Goal: Obtain resource: Obtain resource

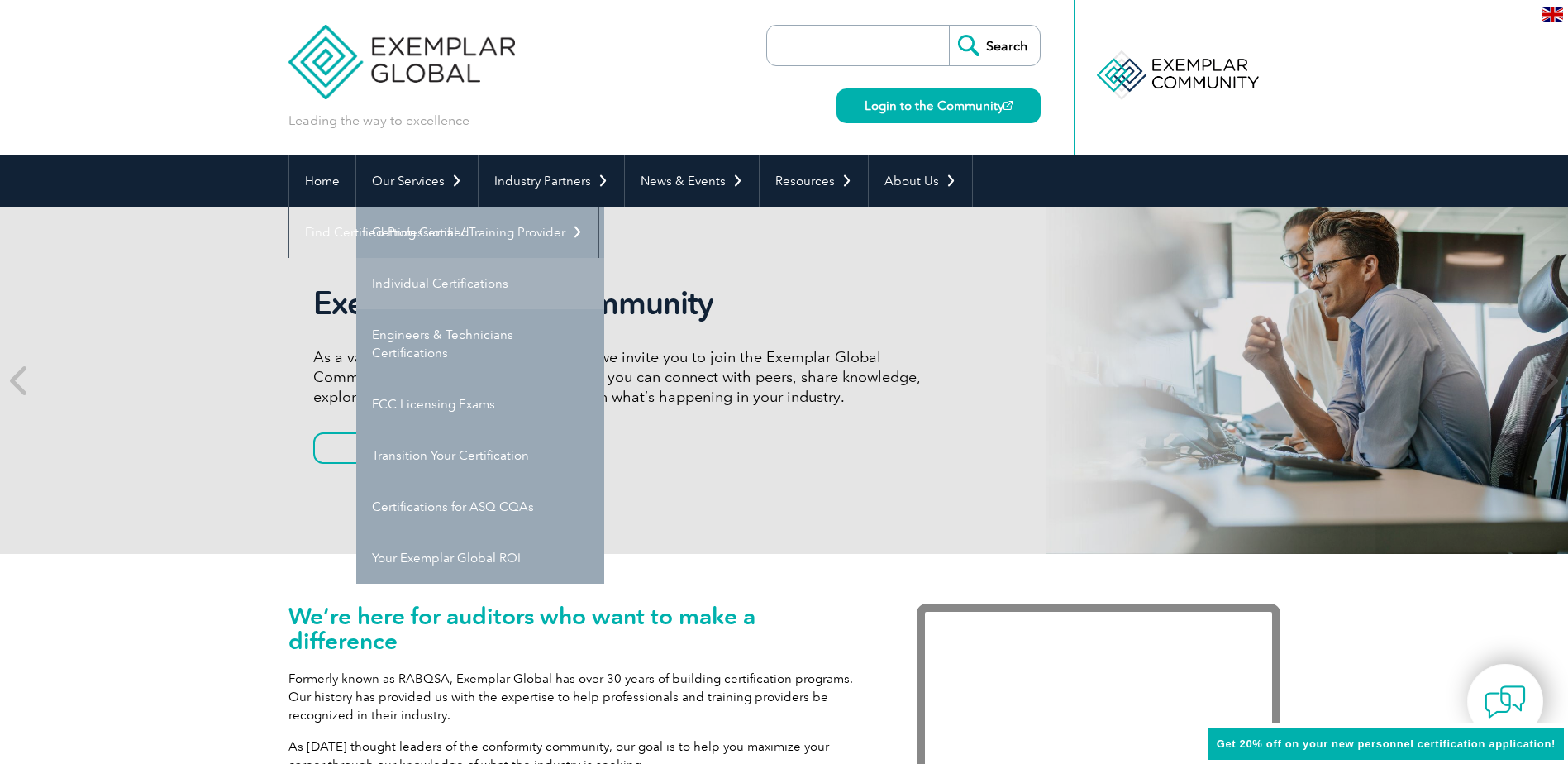
click at [399, 286] on link "Individual Certifications" at bounding box center [479, 283] width 248 height 51
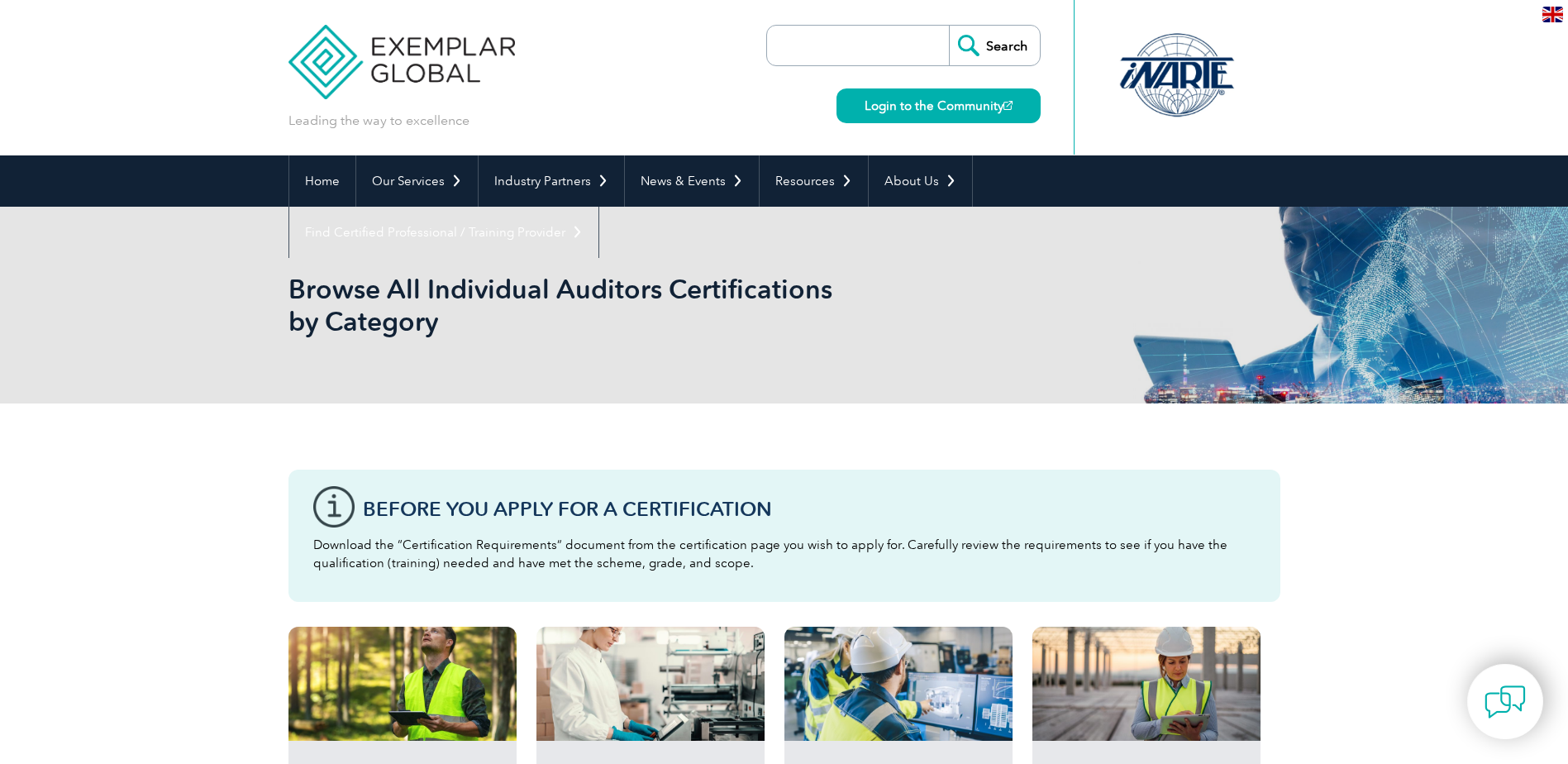
scroll to position [331, 0]
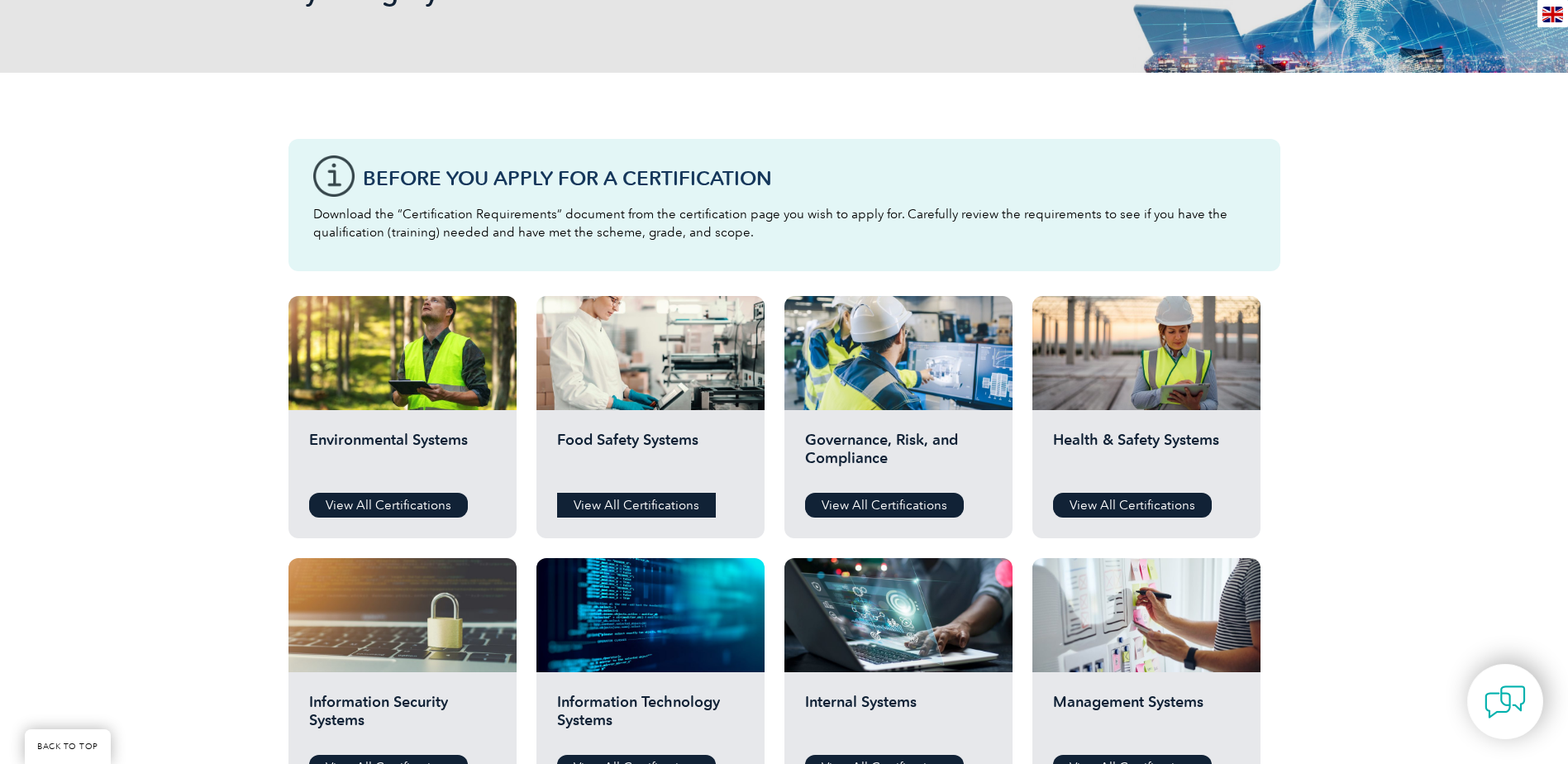
click at [693, 494] on link "View All Certifications" at bounding box center [636, 505] width 159 height 25
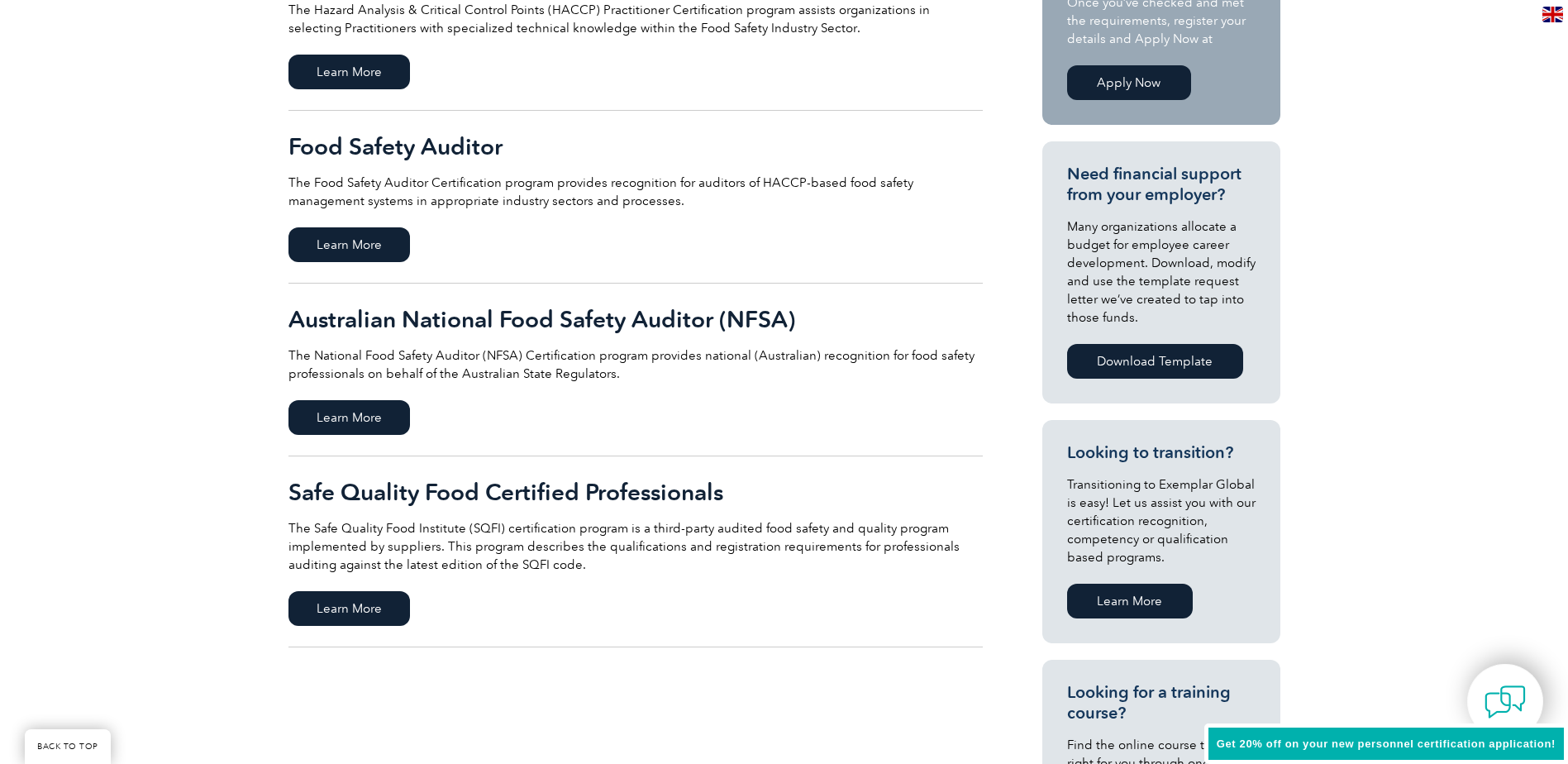
scroll to position [662, 0]
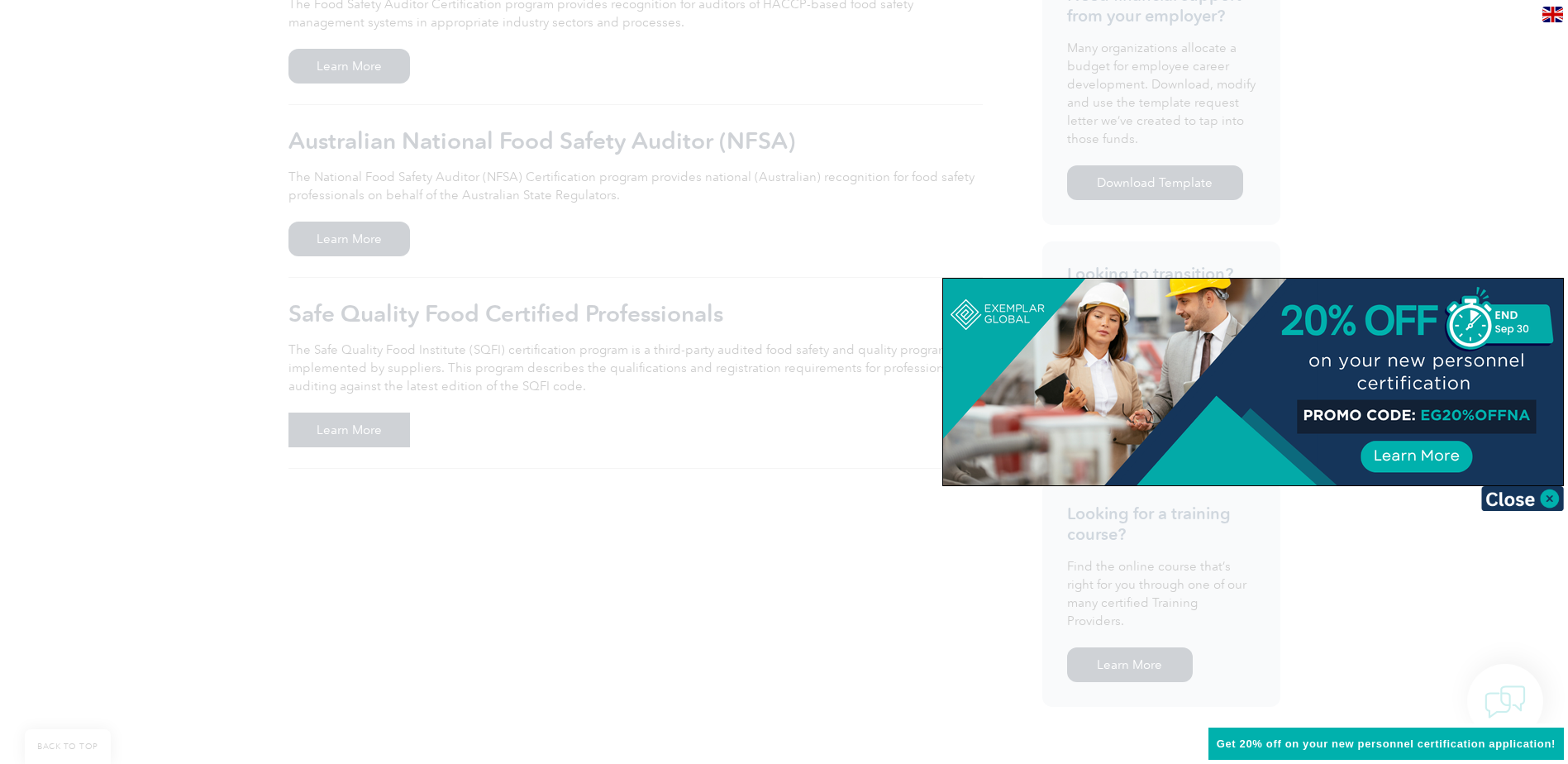
click at [319, 436] on body "BACK TO TOP Leading the way to excellence Search" at bounding box center [784, 385] width 1568 height 2094
click at [1533, 504] on img at bounding box center [1523, 499] width 83 height 25
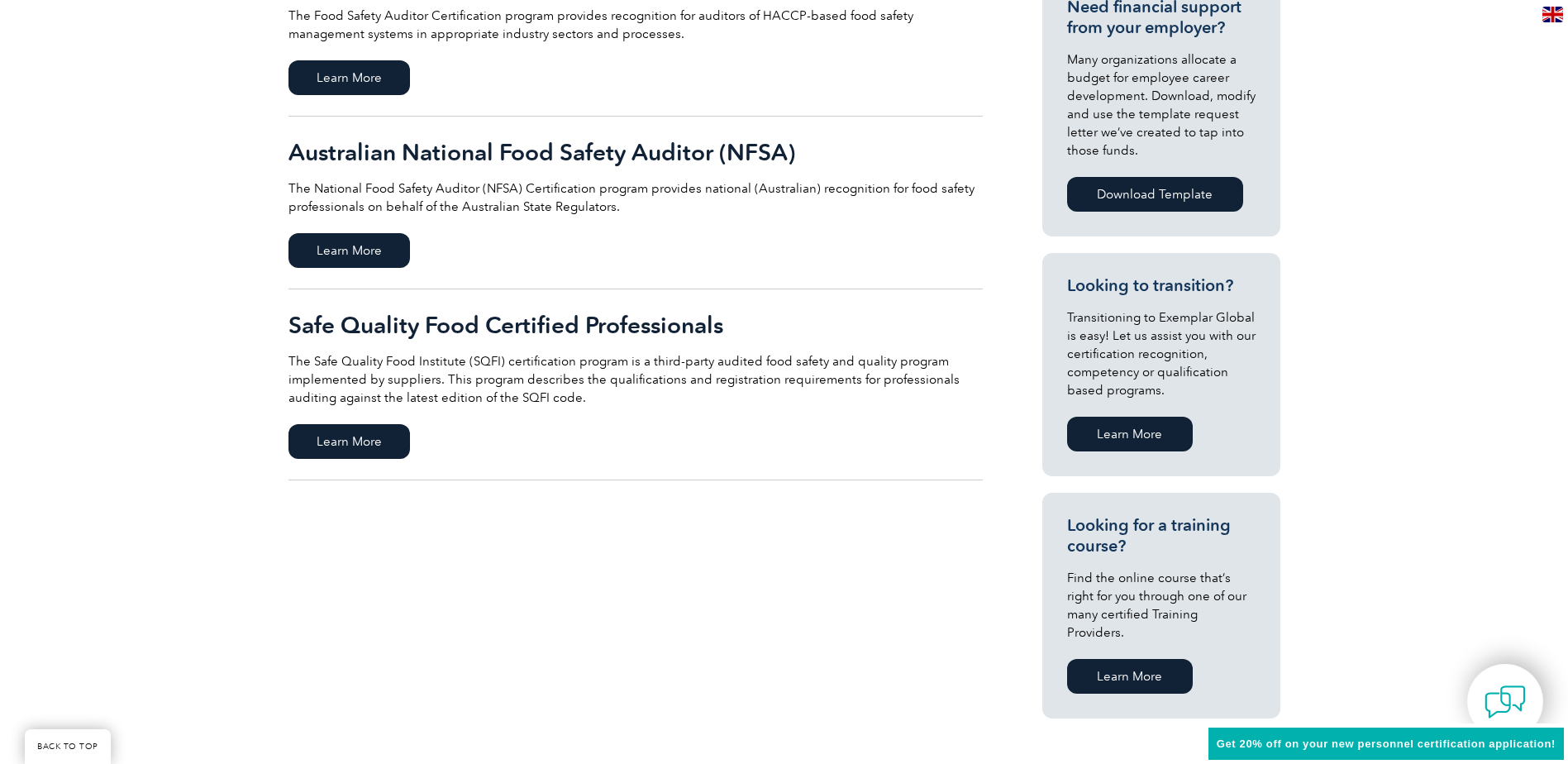
scroll to position [413, 0]
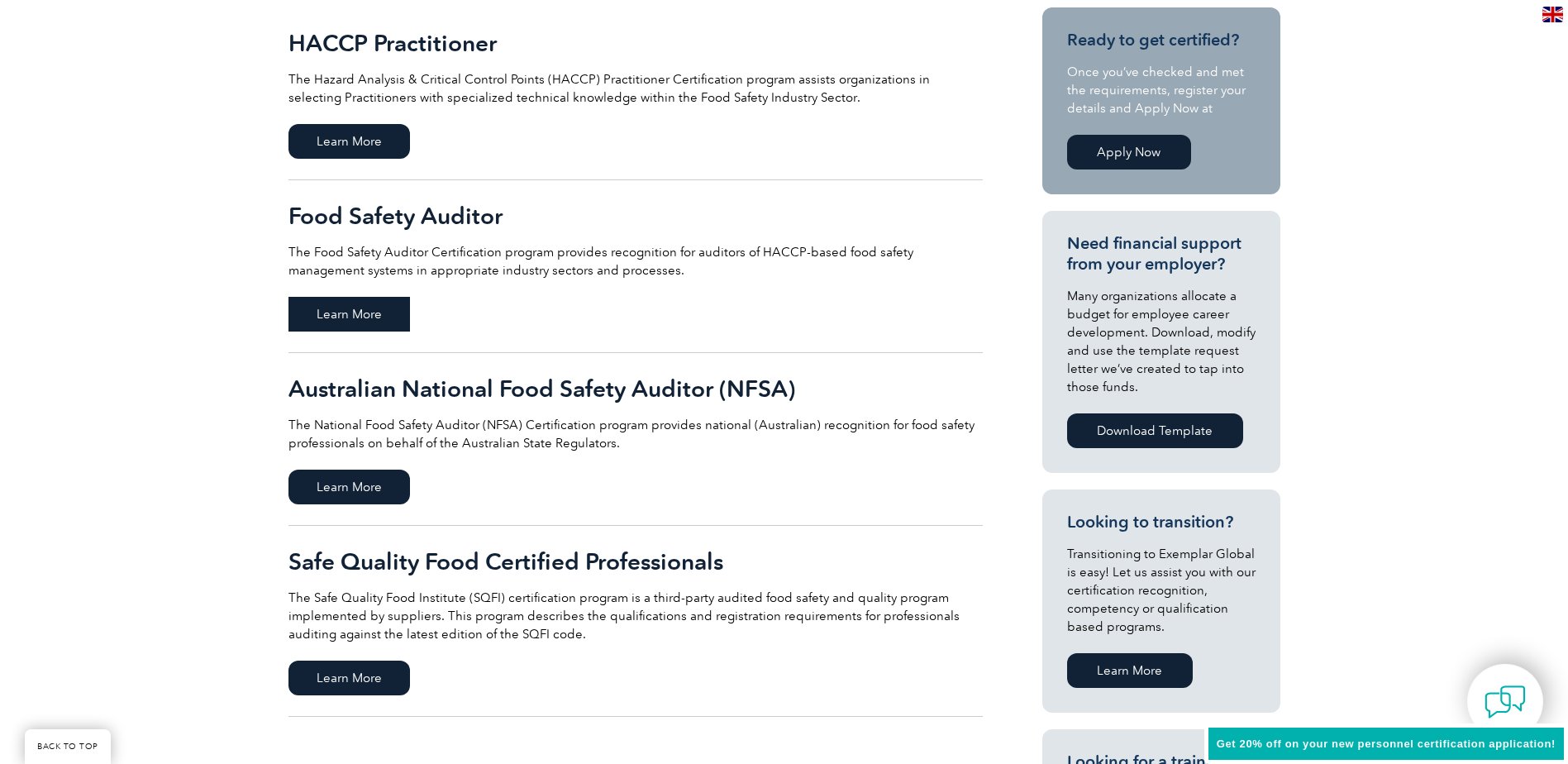
click at [352, 313] on span "Learn More" at bounding box center [349, 314] width 122 height 35
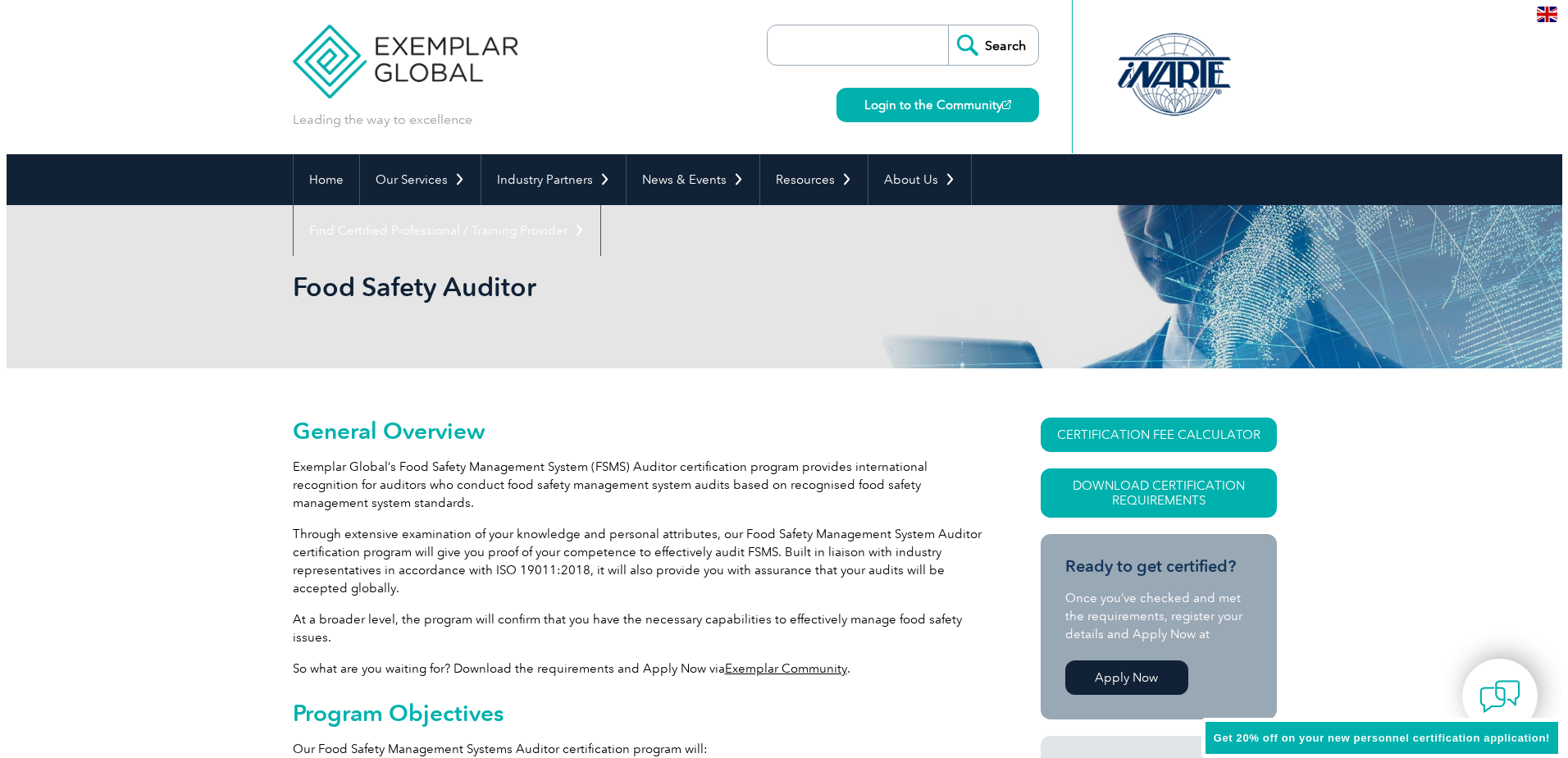
scroll to position [328, 0]
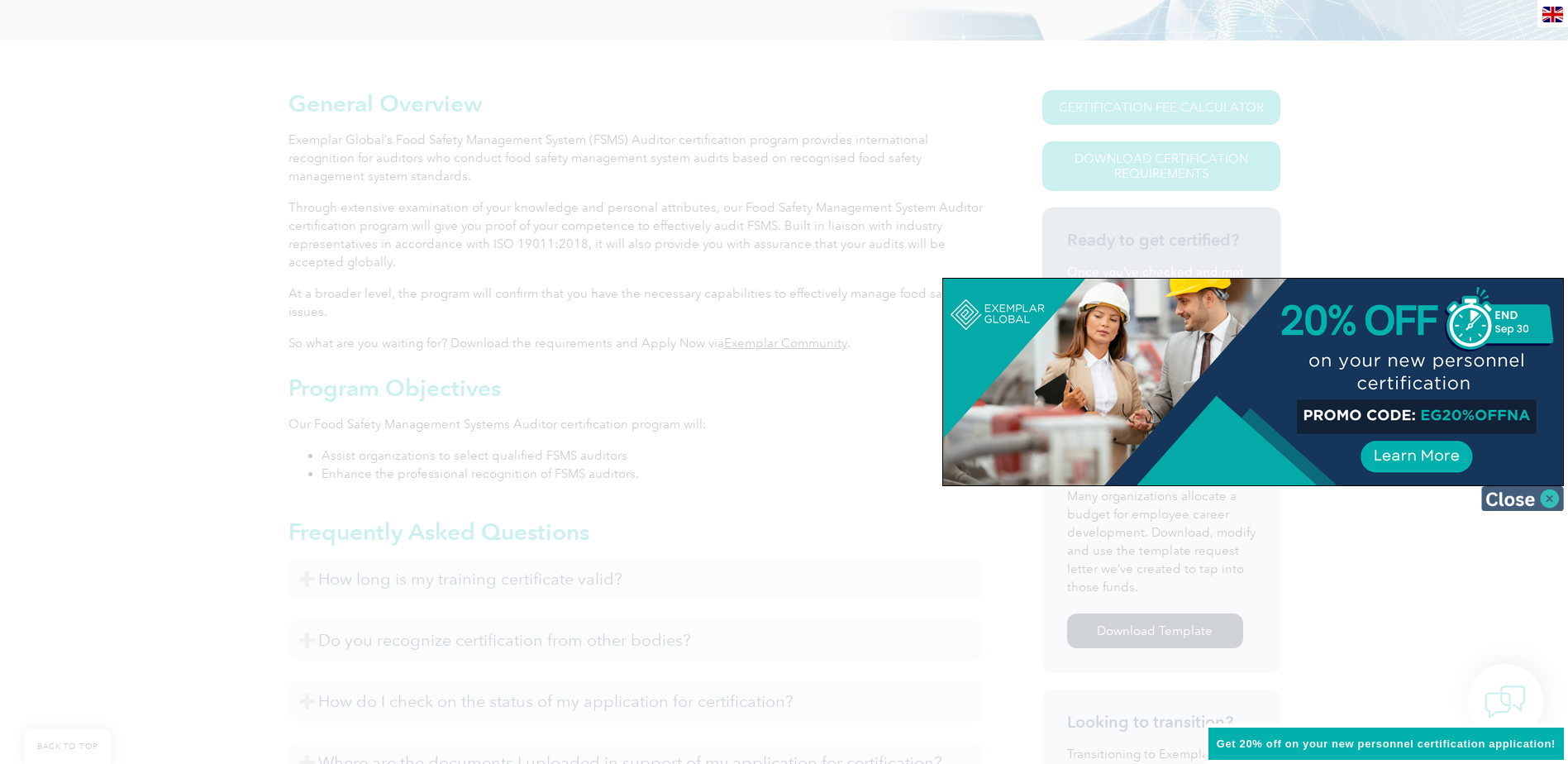
click at [1543, 499] on img at bounding box center [1523, 499] width 83 height 25
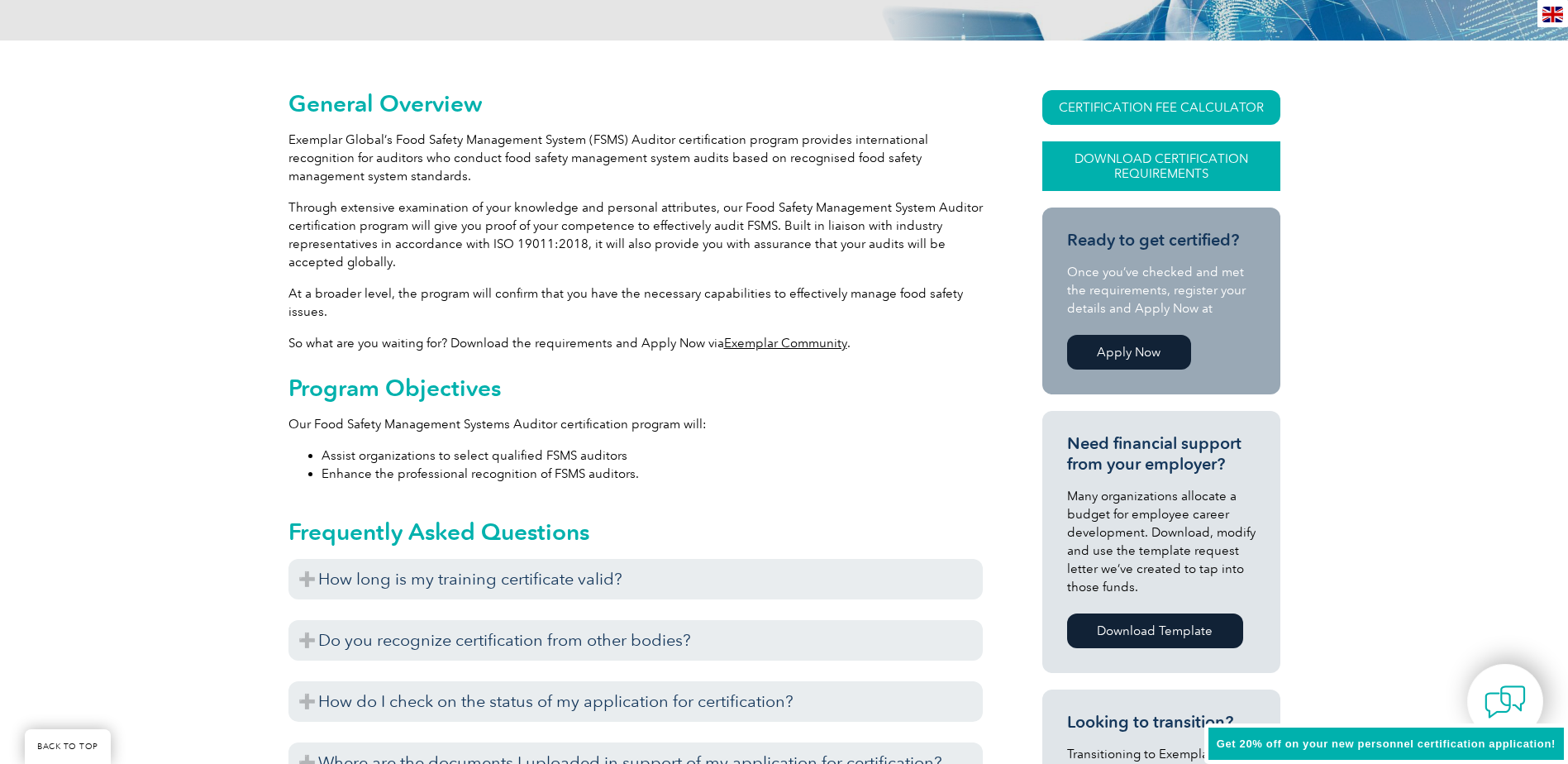
click at [1131, 151] on link "Download Certification Requirements" at bounding box center [1161, 166] width 238 height 49
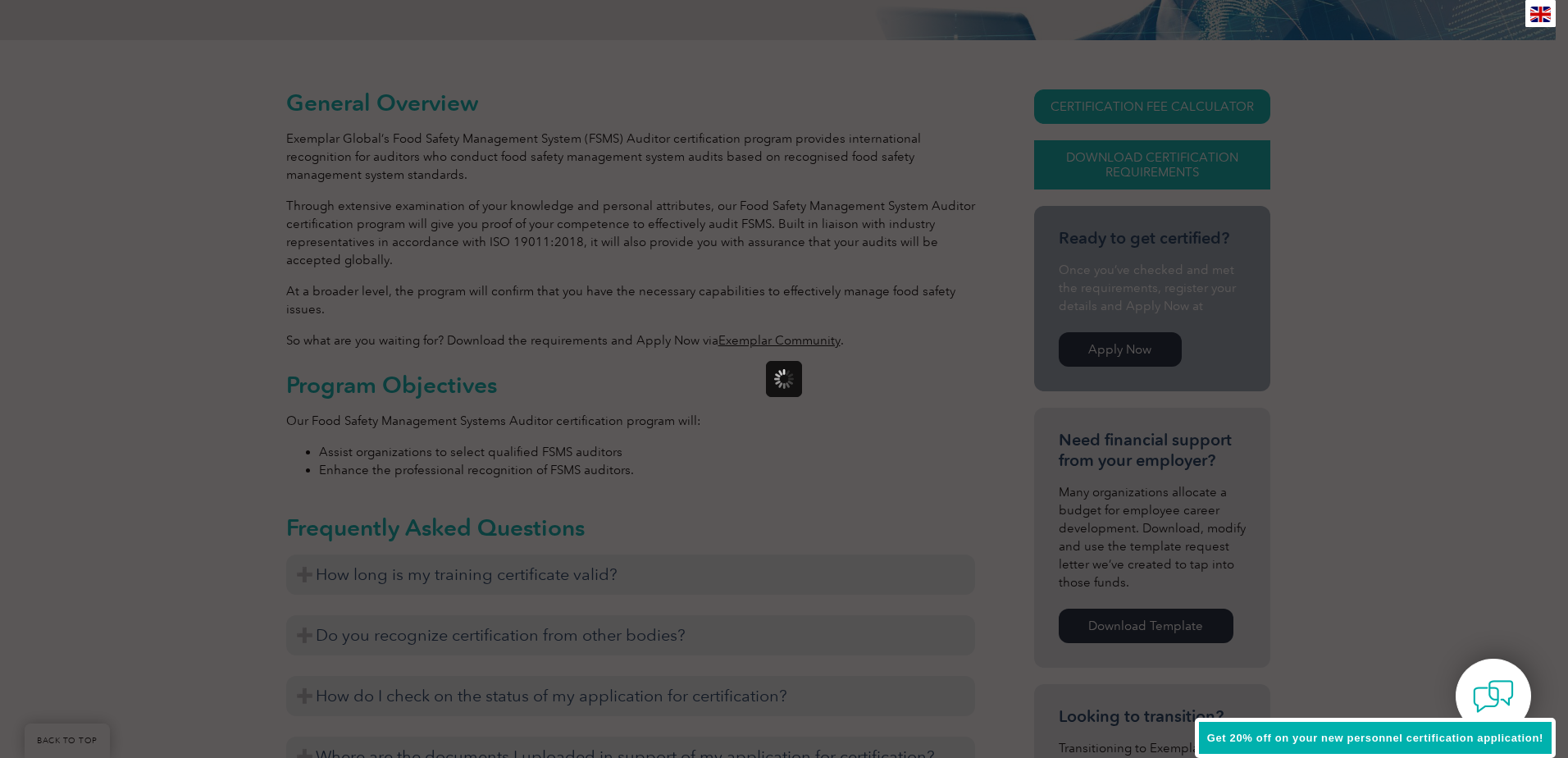
scroll to position [0, 0]
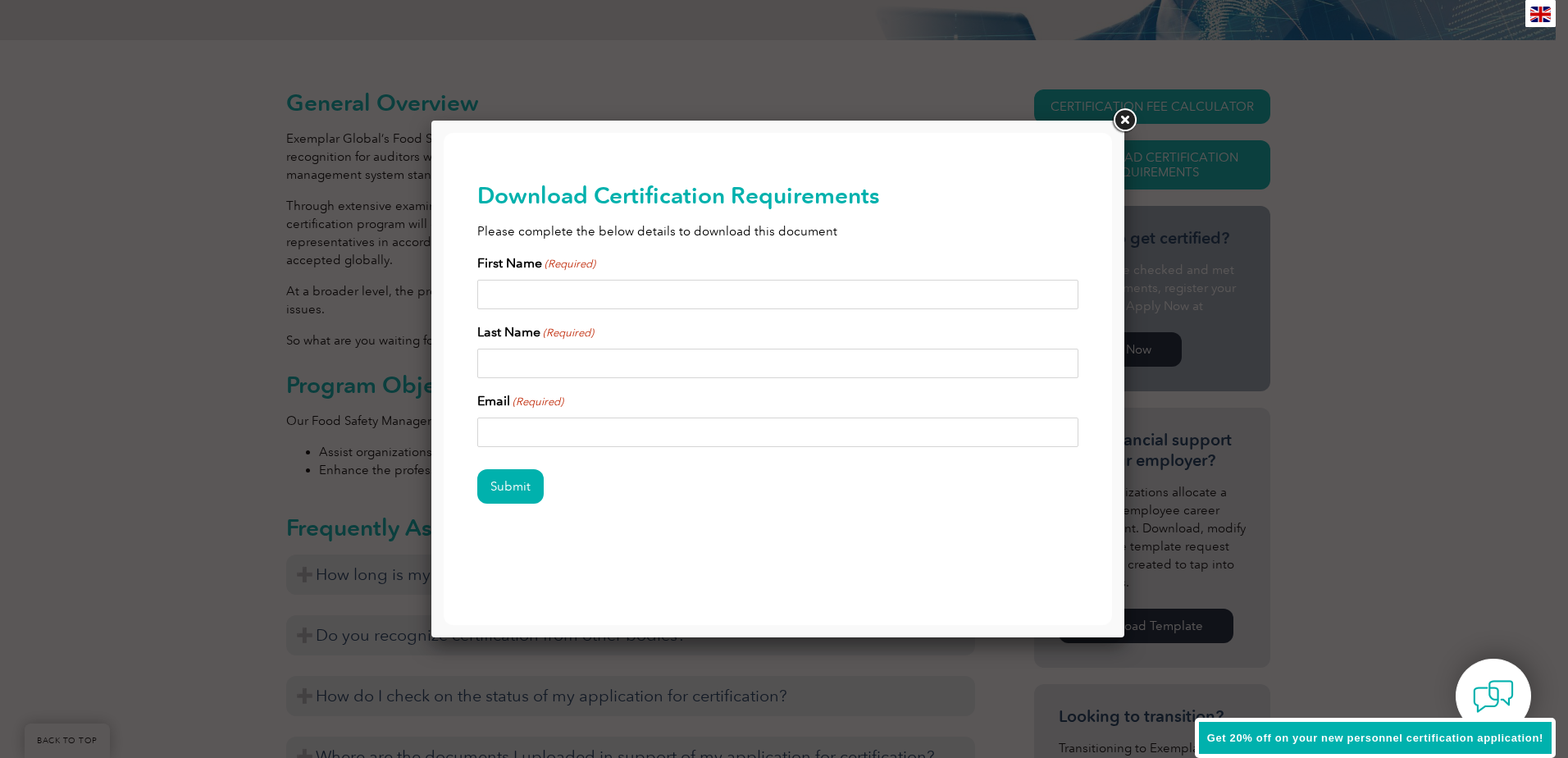
click at [570, 298] on input "First Name (Required)" at bounding box center [778, 294] width 602 height 30
type input "Sayali"
type input "Tambe"
type input "sayalitambe93@gmail.com"
click at [517, 495] on input "Submit" at bounding box center [510, 486] width 66 height 34
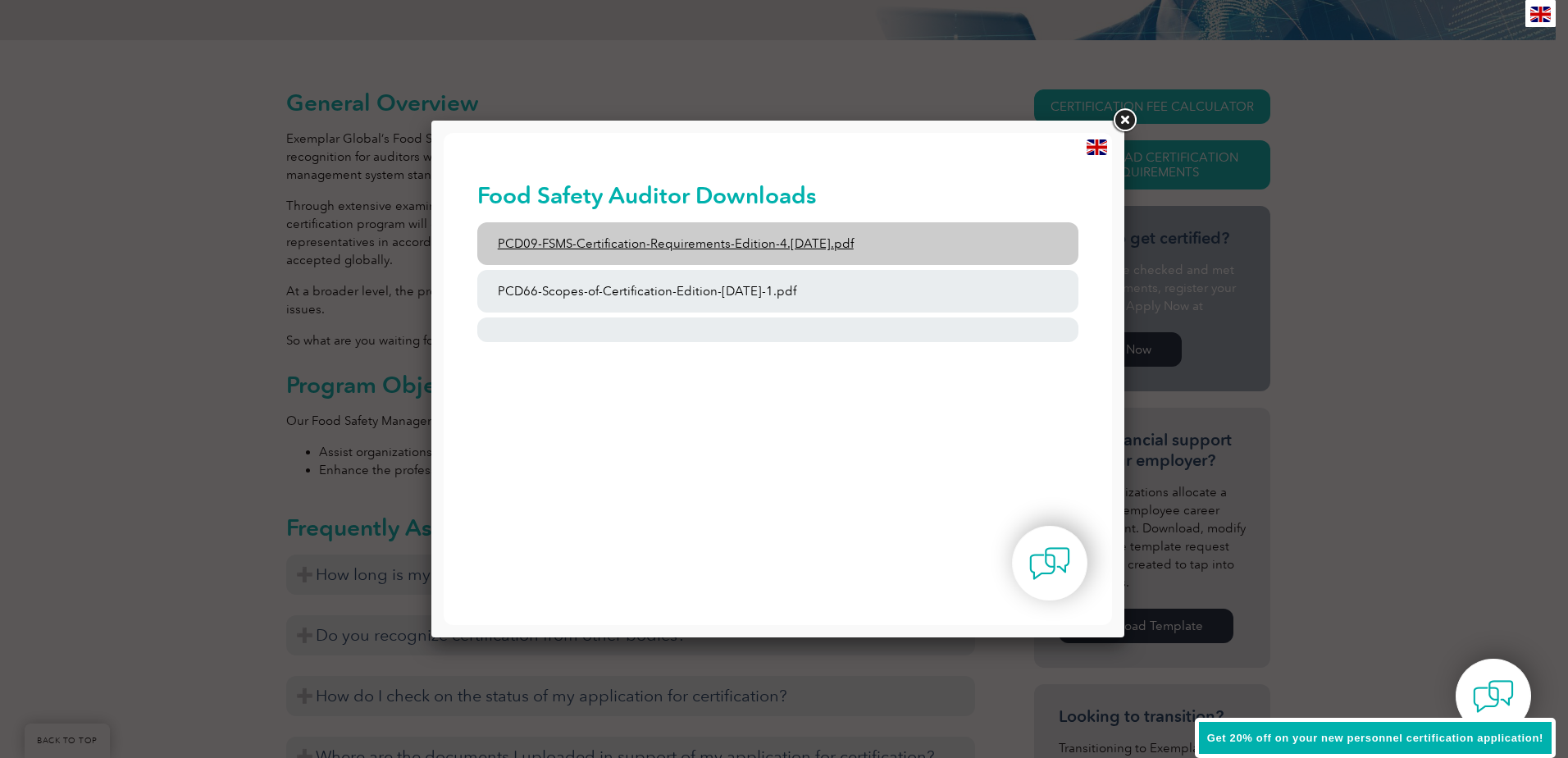
click at [685, 250] on link "PCD09-FSMS-Certification-Requirements-Edition-4.2-March-2023.pdf" at bounding box center [778, 243] width 602 height 43
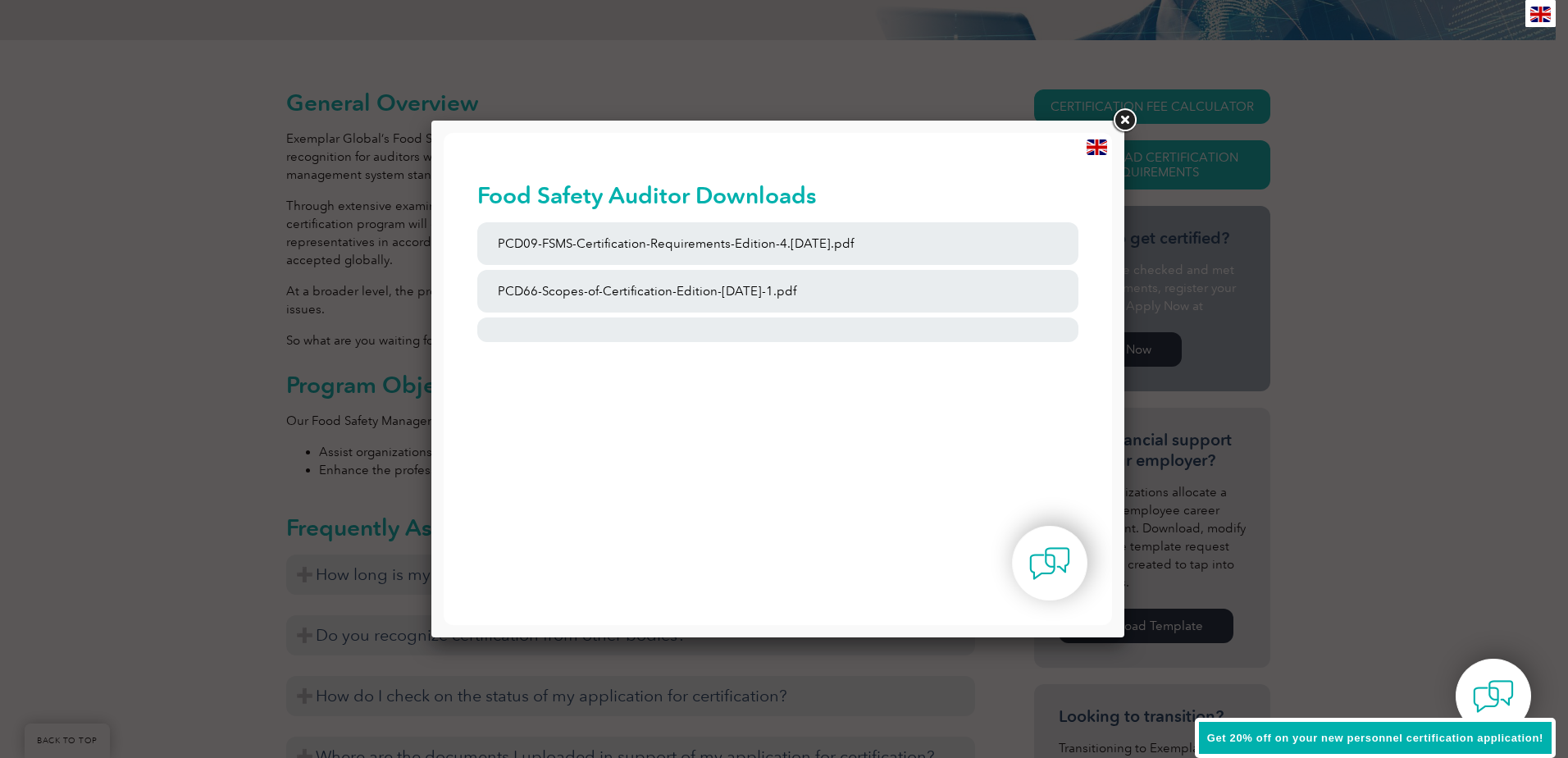
click at [1115, 115] on link at bounding box center [1124, 121] width 30 height 30
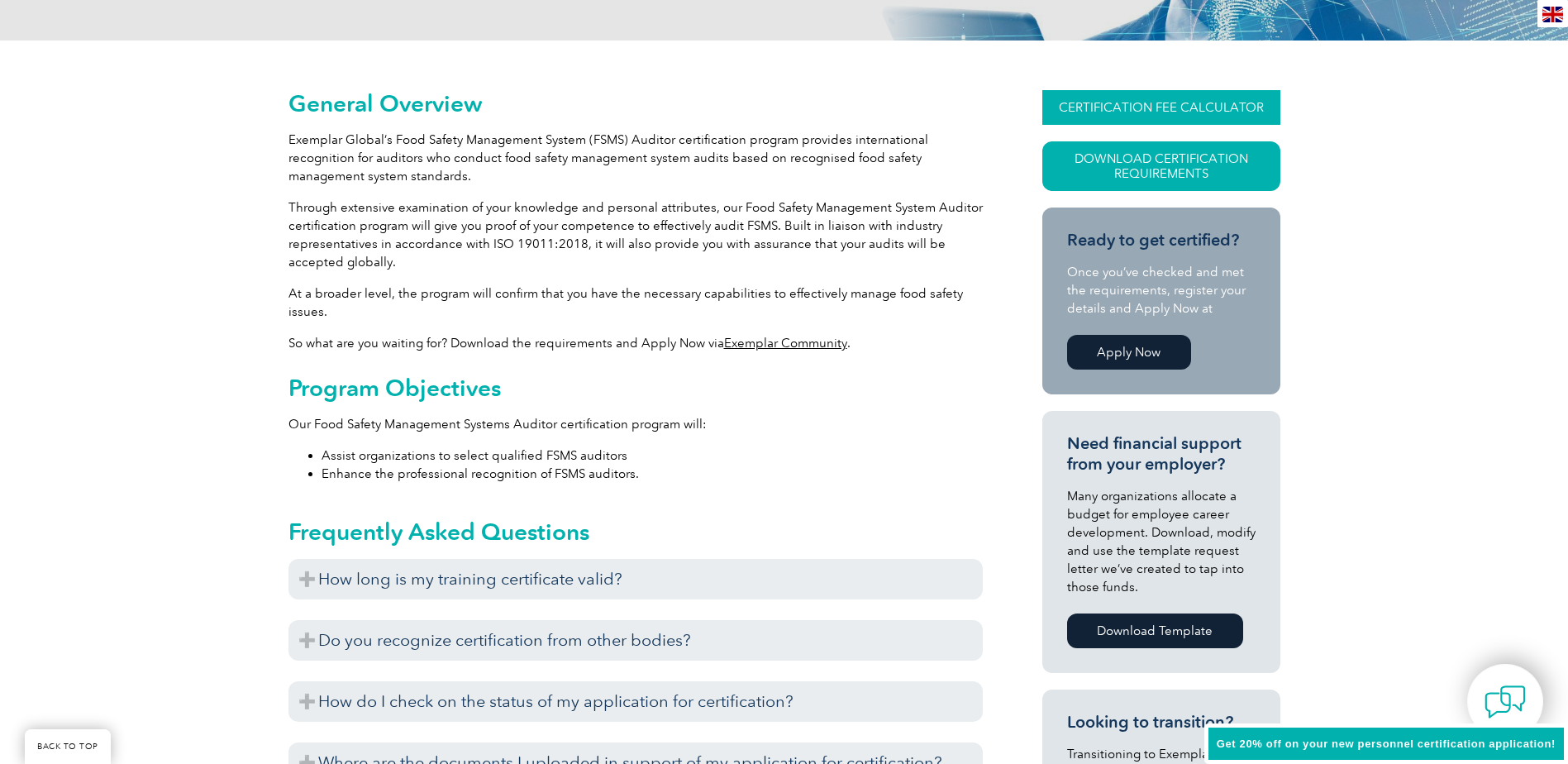
click at [1165, 106] on link "CERTIFICATION FEE CALCULATOR" at bounding box center [1161, 107] width 238 height 35
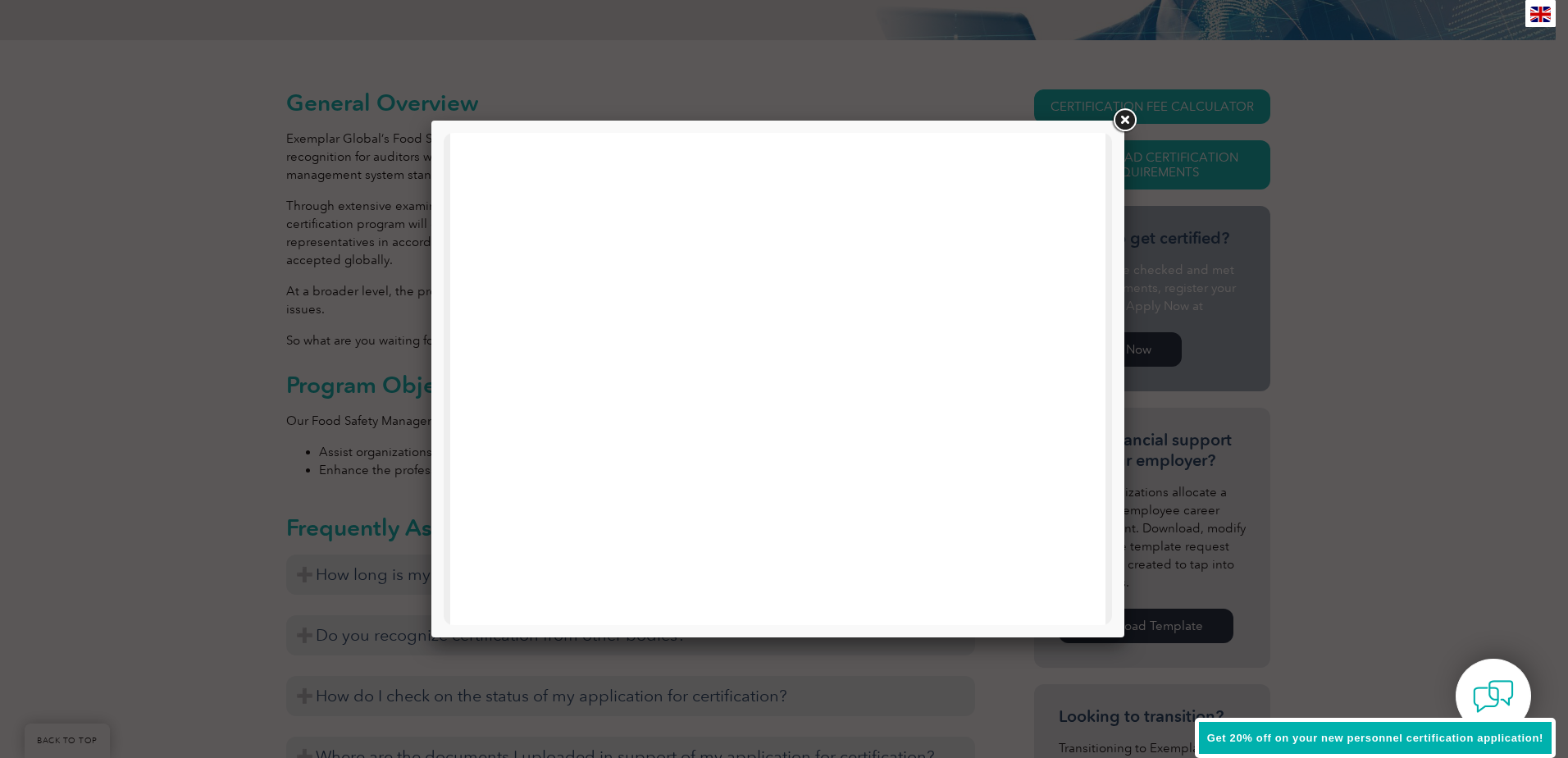
scroll to position [783, 0]
click at [1127, 123] on link at bounding box center [1124, 121] width 30 height 30
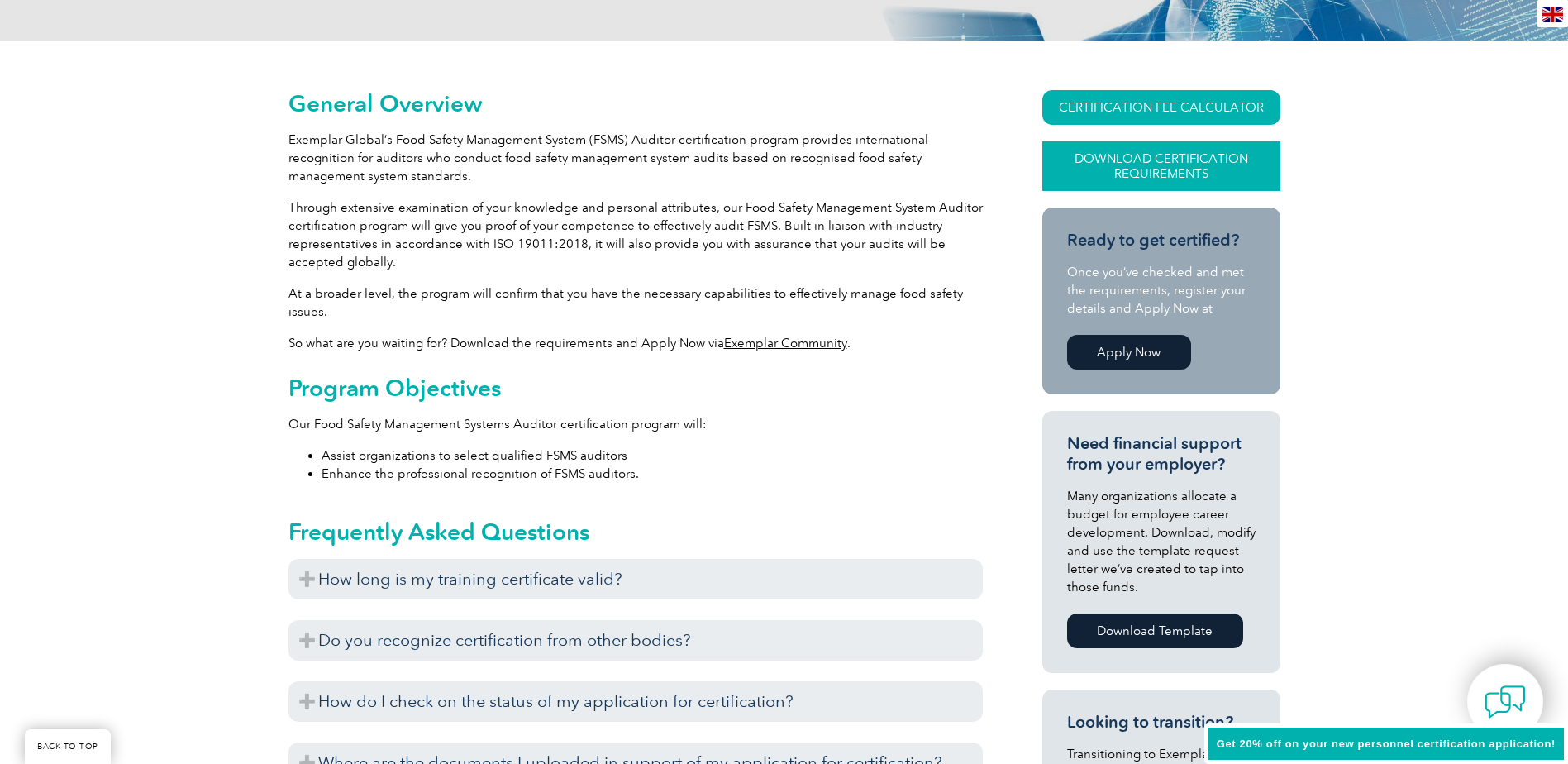
click at [1129, 153] on link "Download Certification Requirements" at bounding box center [1161, 166] width 238 height 49
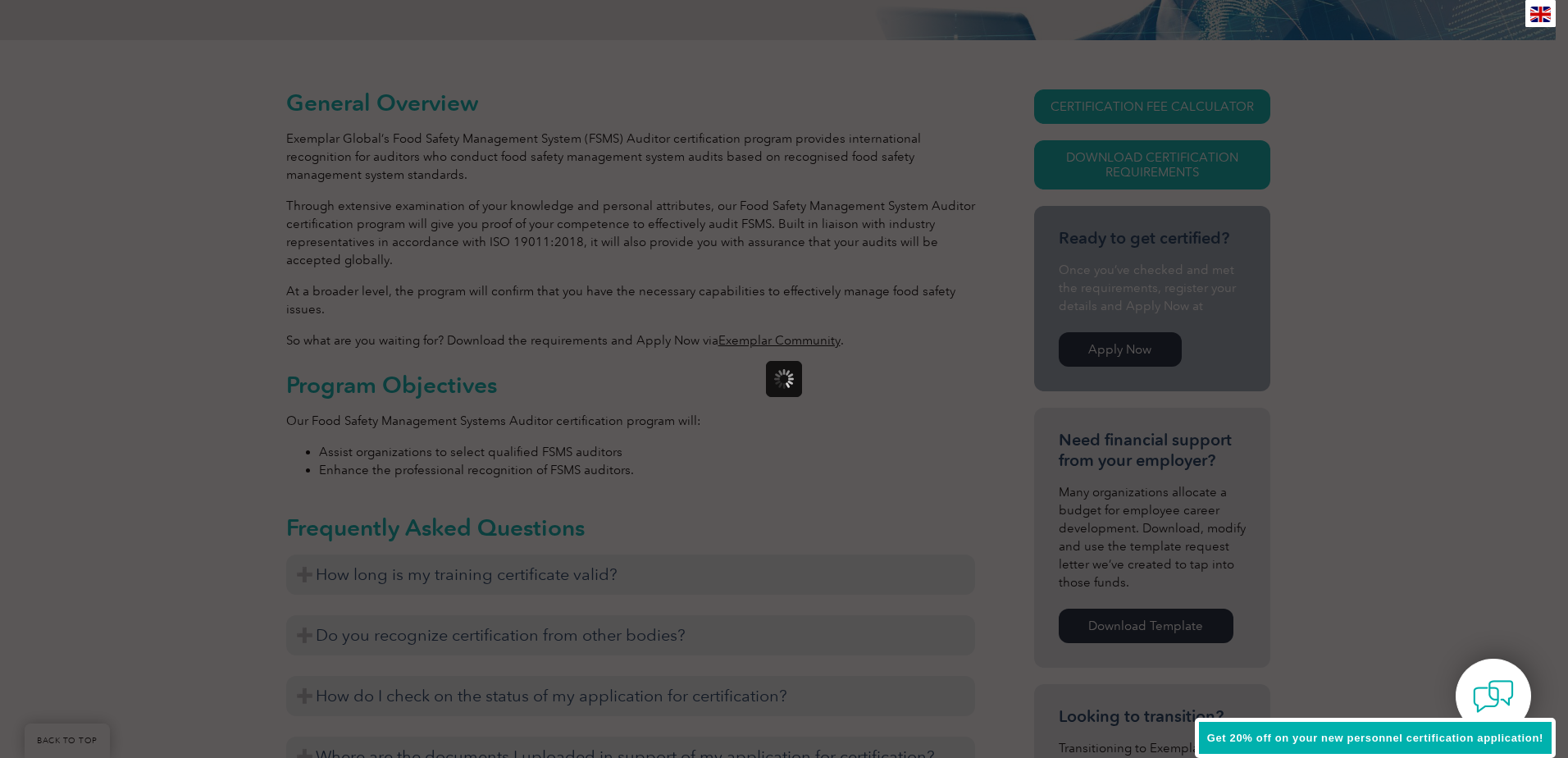
scroll to position [0, 0]
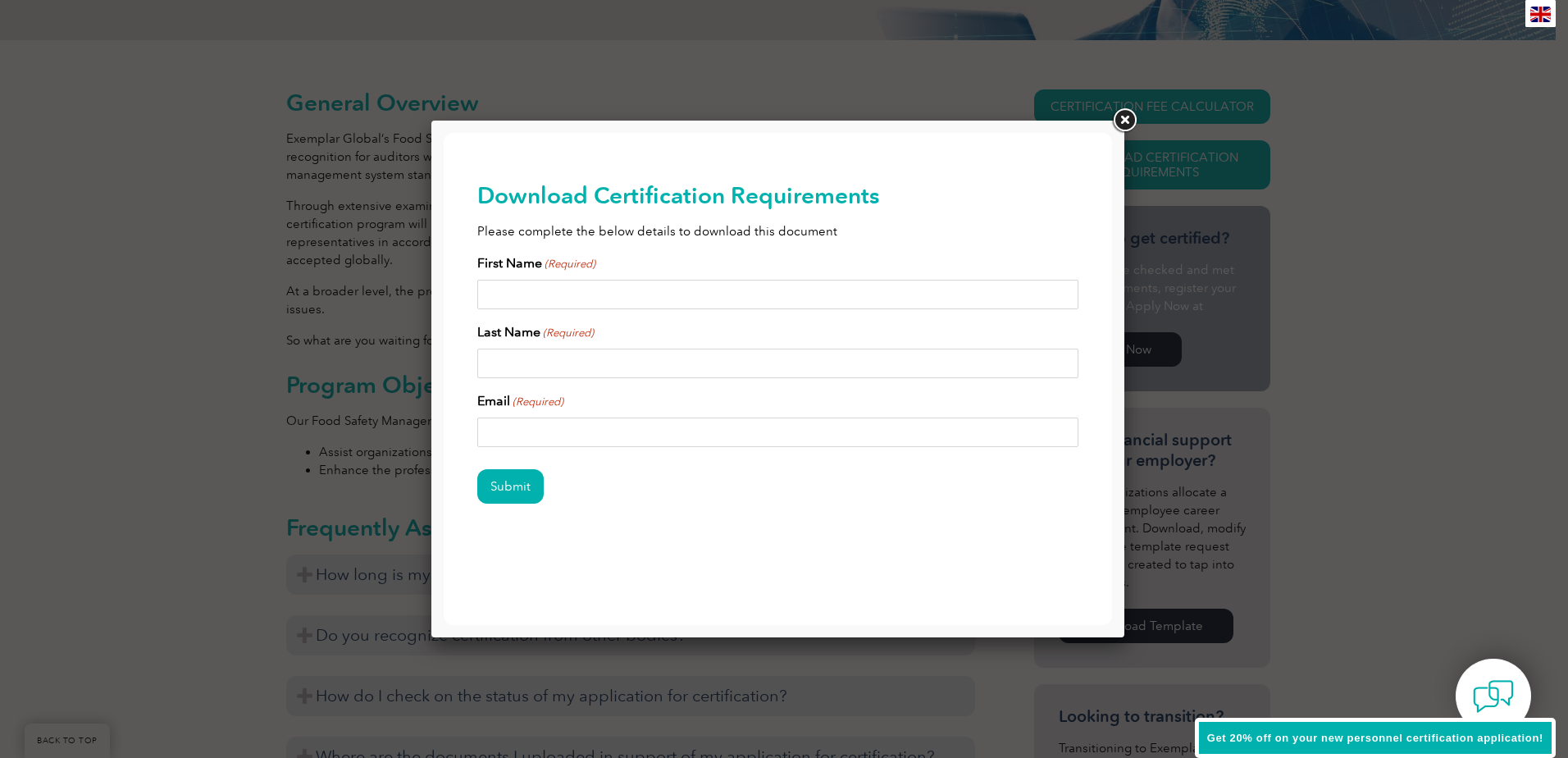
click at [545, 290] on input "First Name (Required)" at bounding box center [778, 294] width 602 height 30
type input "Sayali"
type input "Tambe"
type input "sayalitambe93@gmail.com"
click at [504, 491] on input "Submit" at bounding box center [510, 486] width 66 height 34
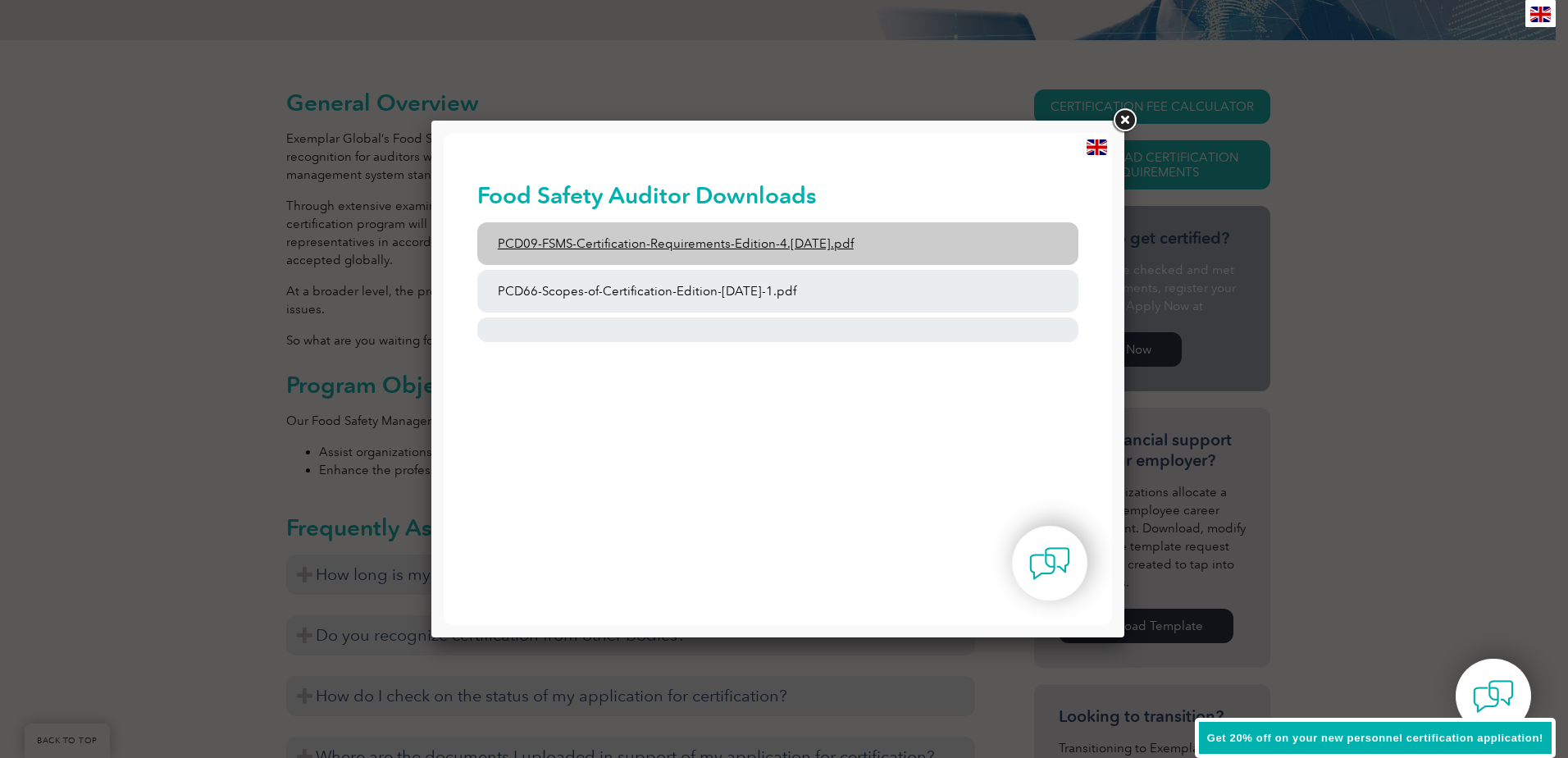
click at [604, 242] on link "PCD09-FSMS-Certification-Requirements-Edition-4.2-March-2023.pdf" at bounding box center [778, 243] width 602 height 43
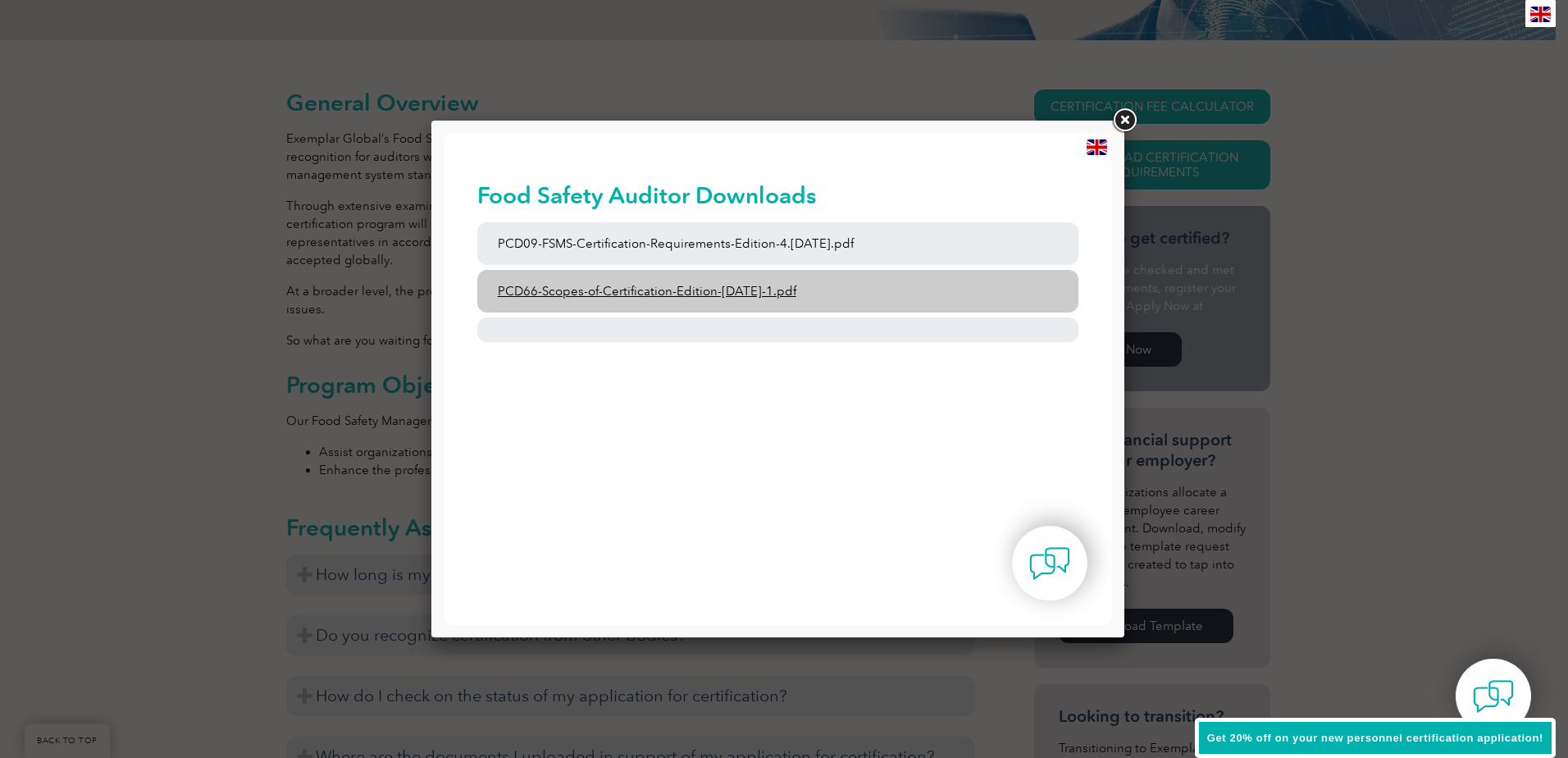
click at [567, 292] on link "PCD66-Scopes-of-Certification-Edition-6-September-2023-1.pdf" at bounding box center [778, 291] width 602 height 43
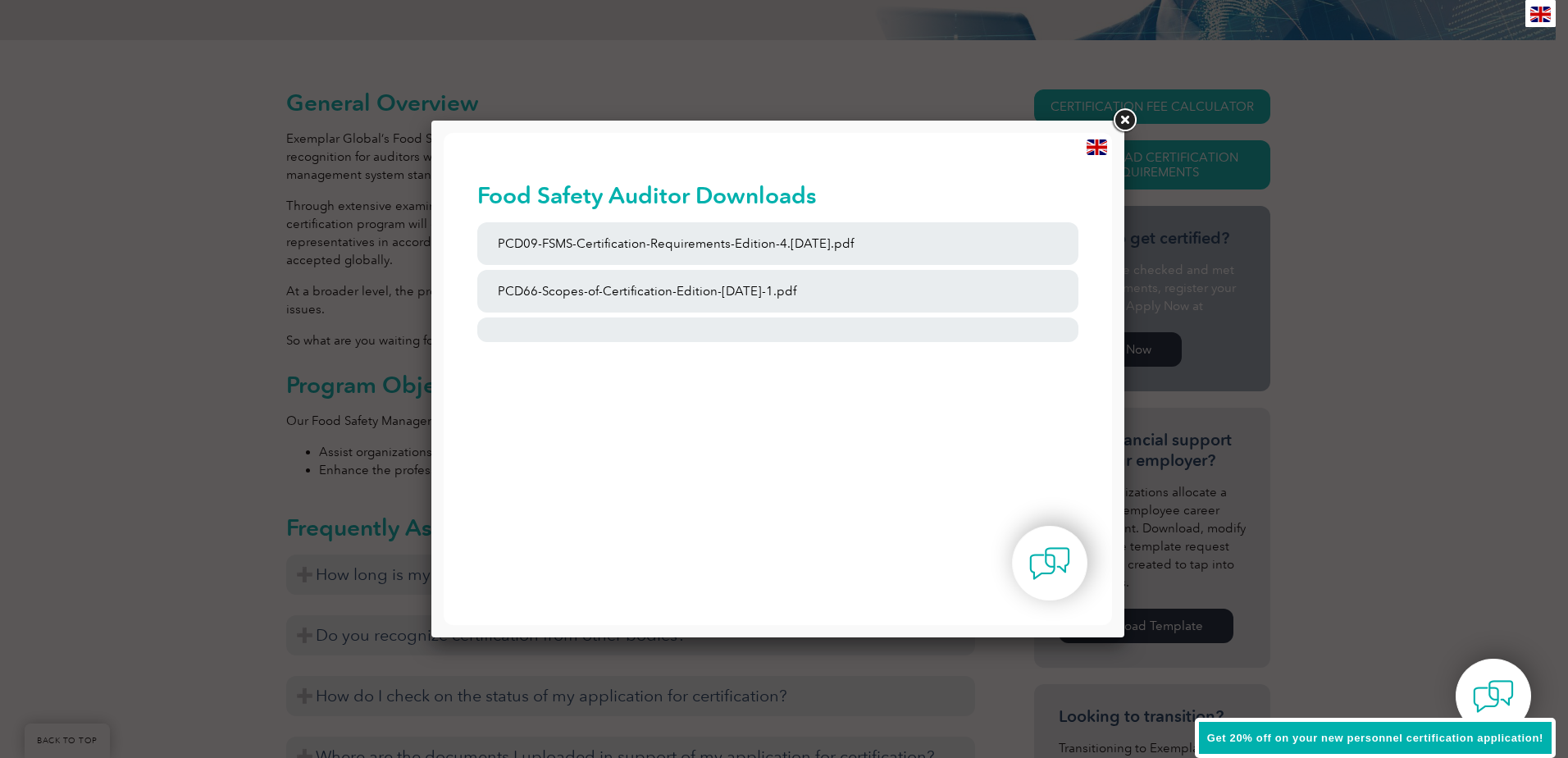
click at [1117, 115] on link at bounding box center [1124, 121] width 30 height 30
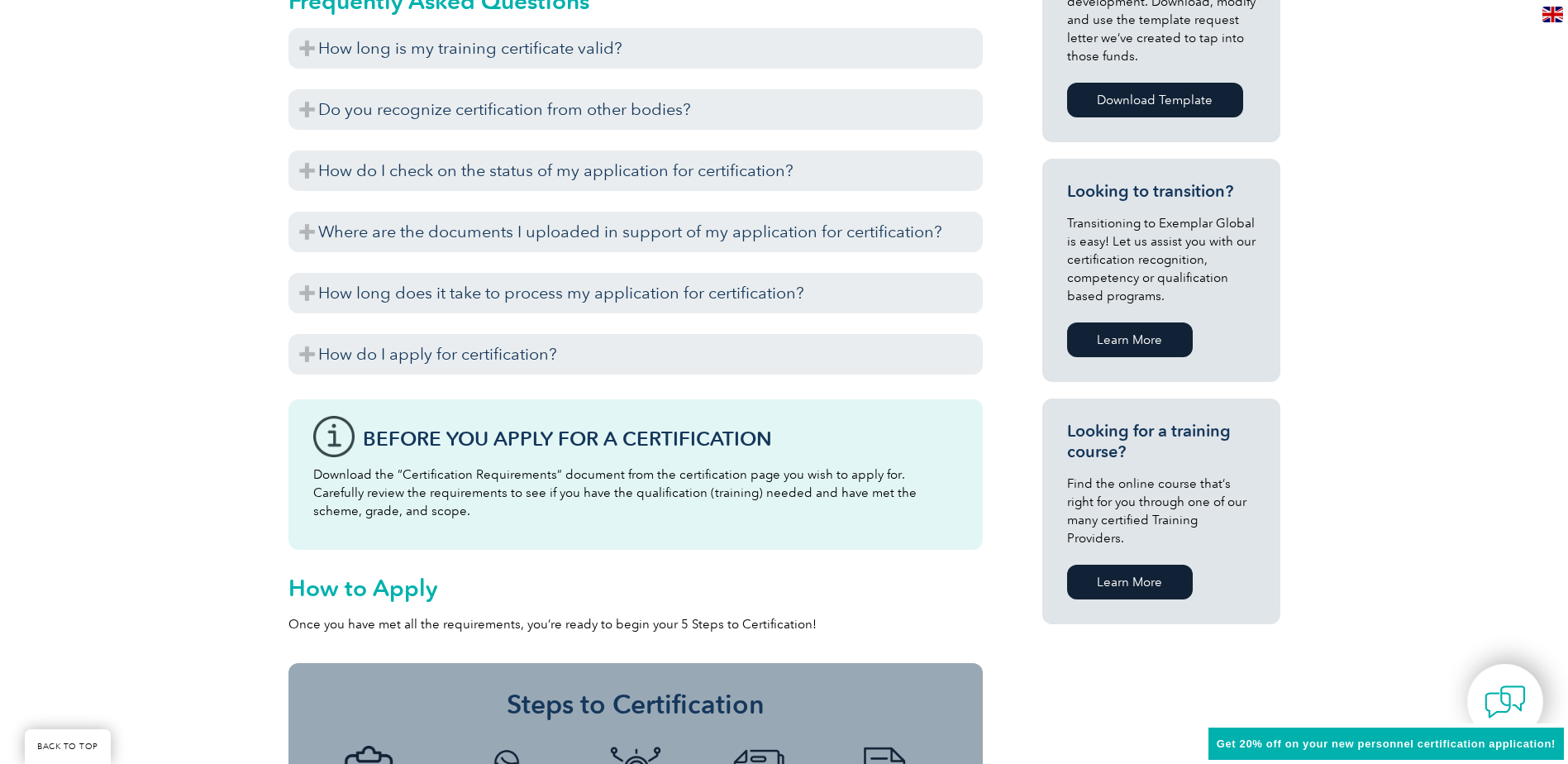
scroll to position [1158, 0]
